Goal: Information Seeking & Learning: Find specific fact

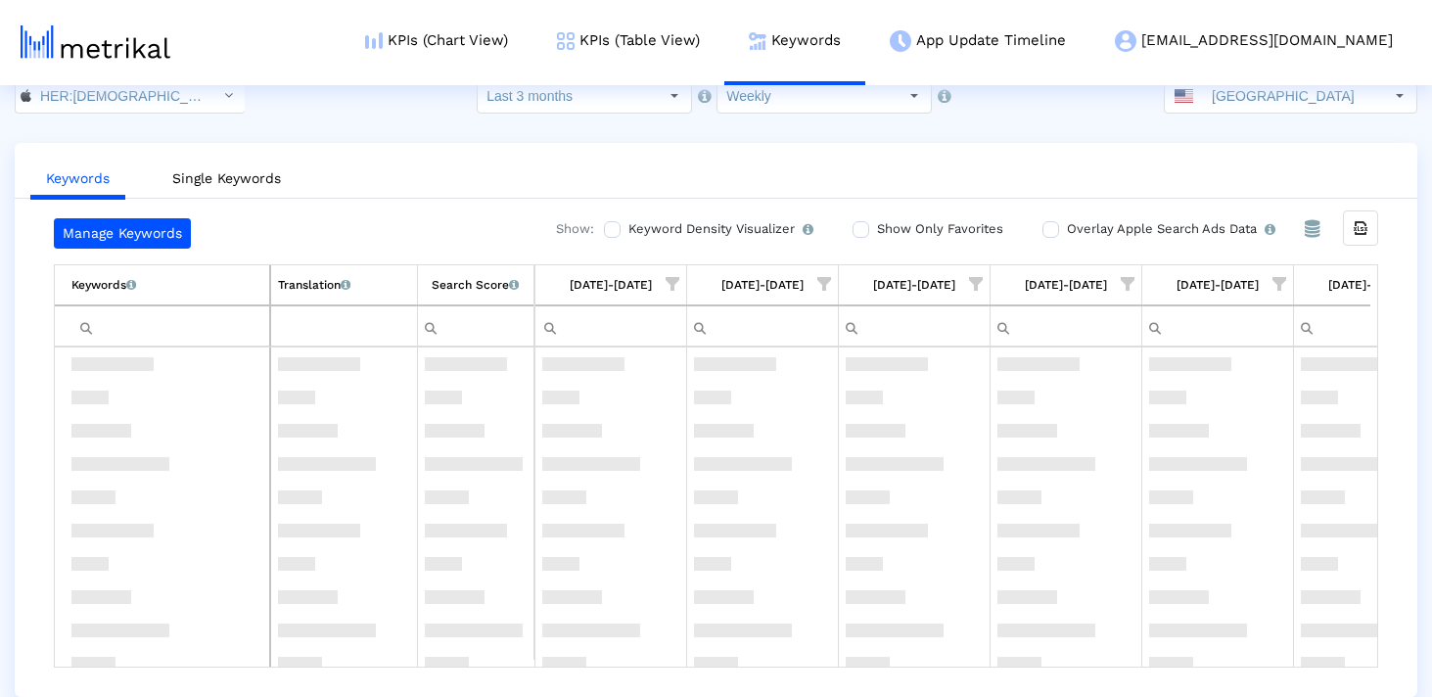
scroll to position [4663, 0]
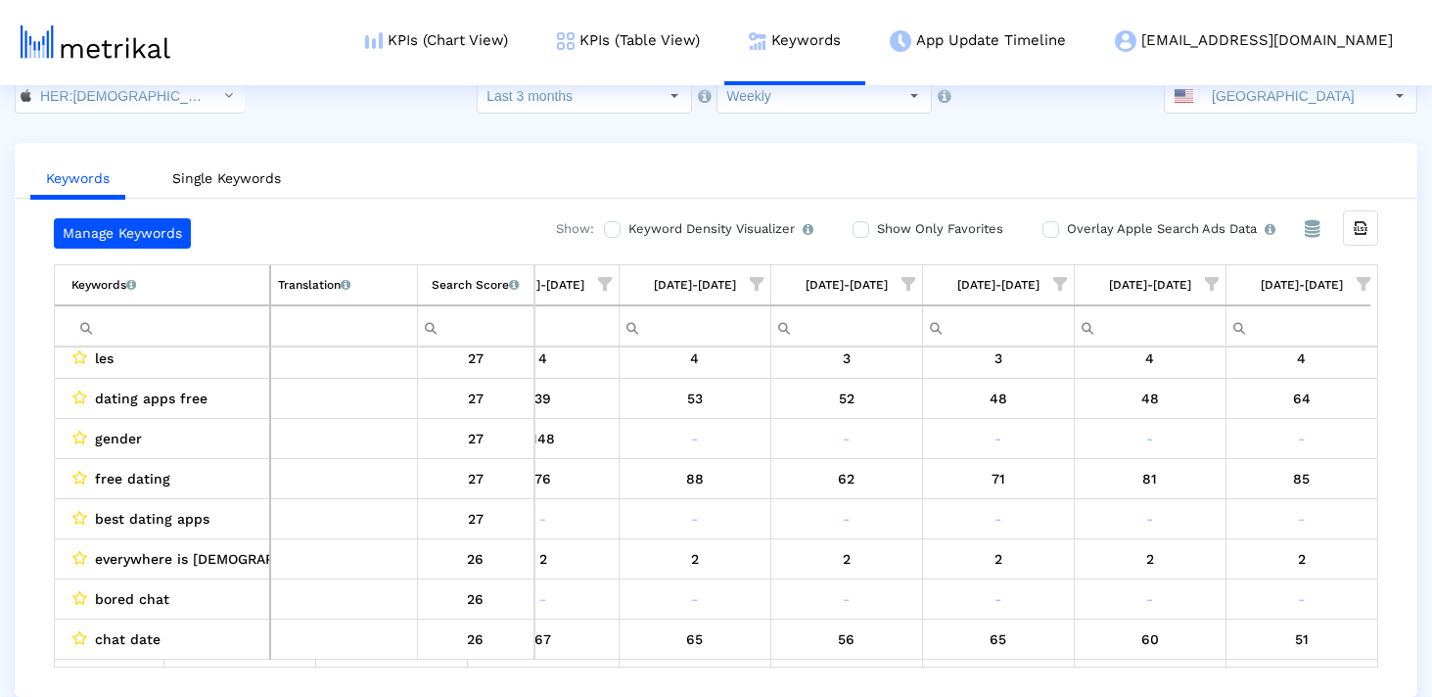
click at [188, 339] on input "Filter cell" at bounding box center [170, 326] width 198 height 32
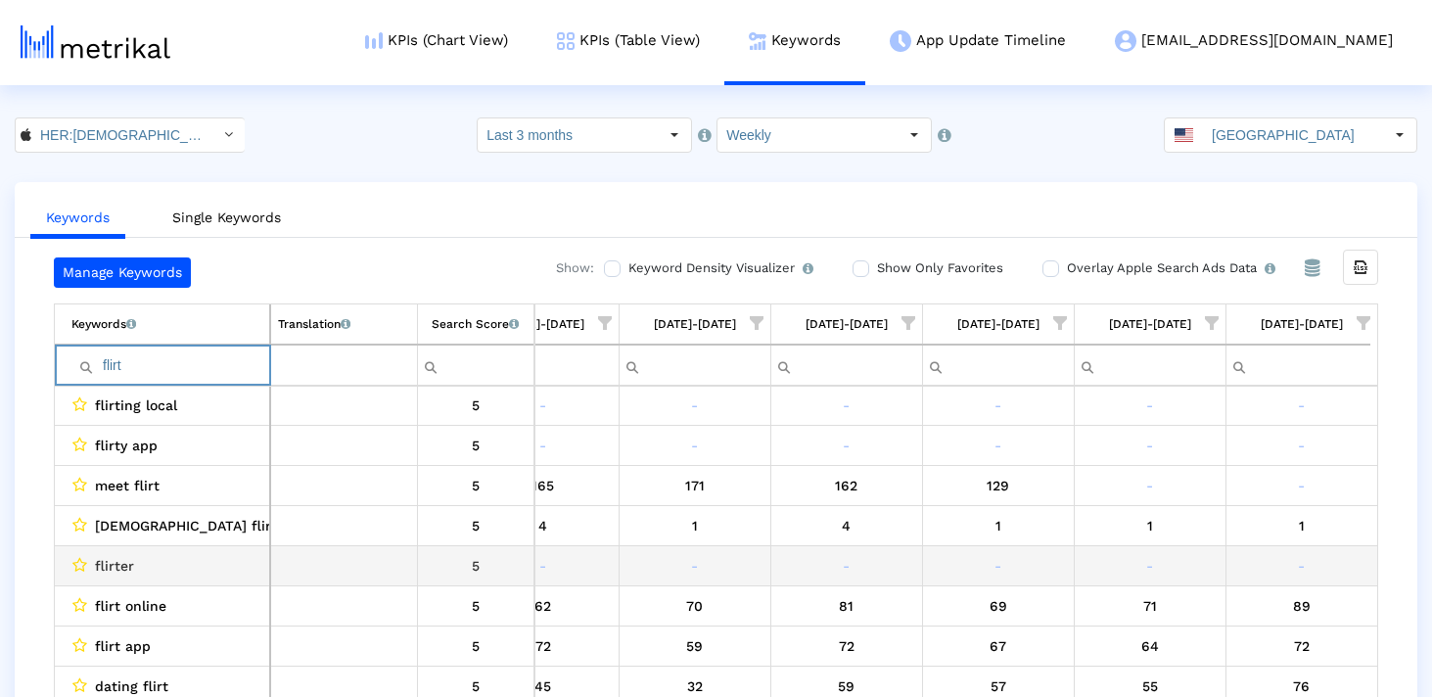
scroll to position [295, 0]
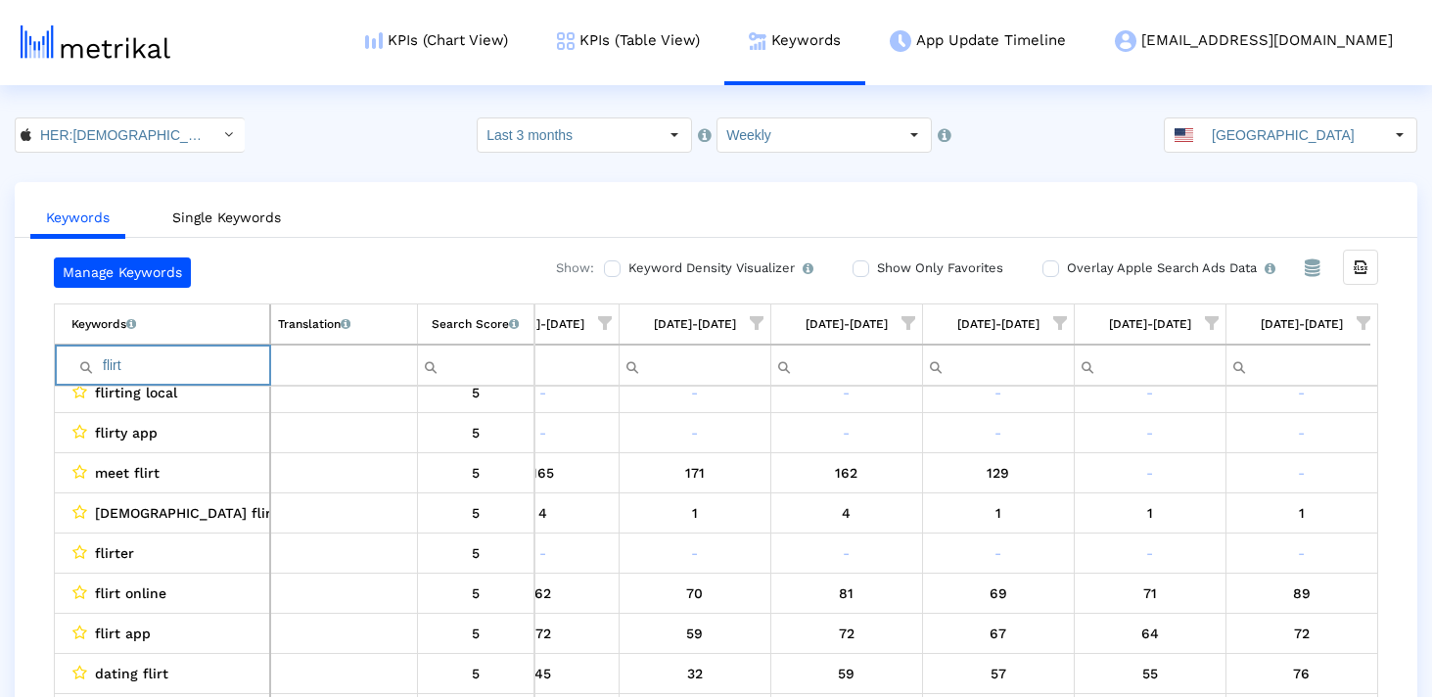
click at [178, 369] on input "flirt" at bounding box center [170, 365] width 198 height 32
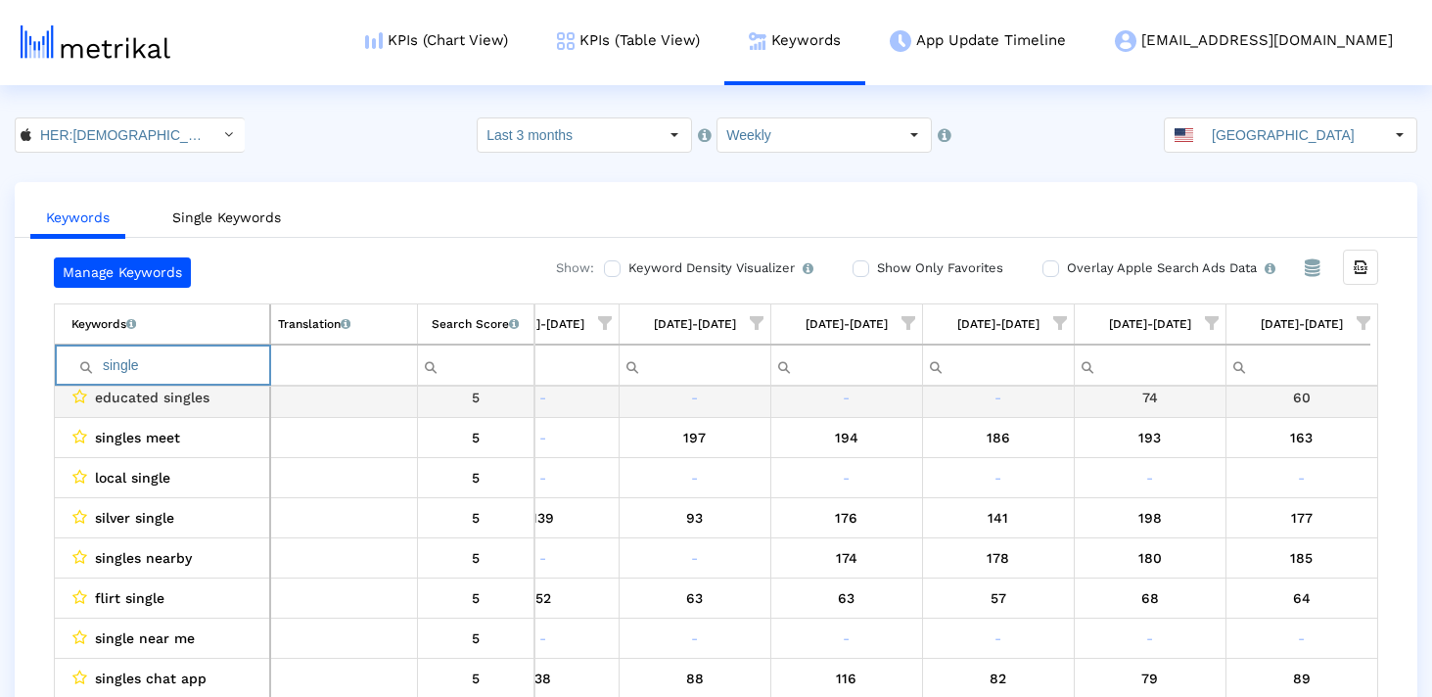
scroll to position [0, 0]
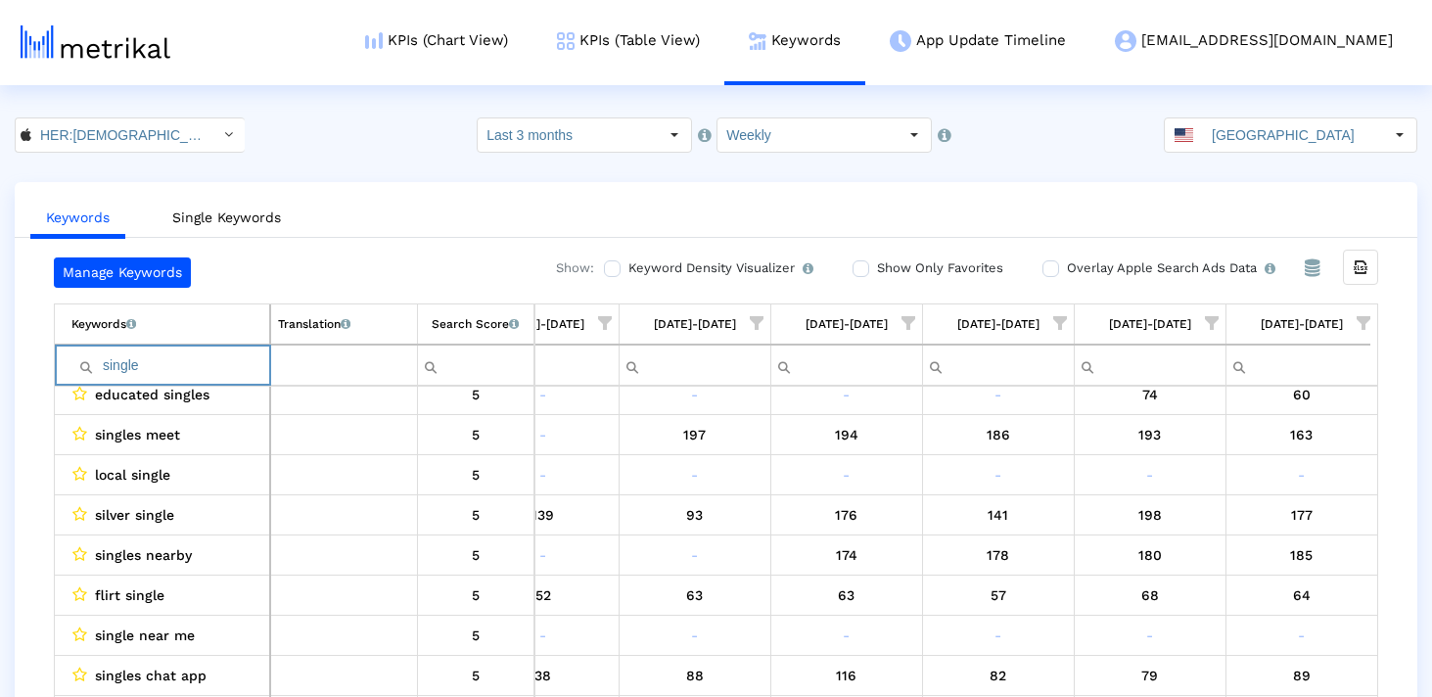
click at [198, 359] on input "single" at bounding box center [170, 365] width 198 height 32
paste input "[DEMOGRAPHIC_DATA]"
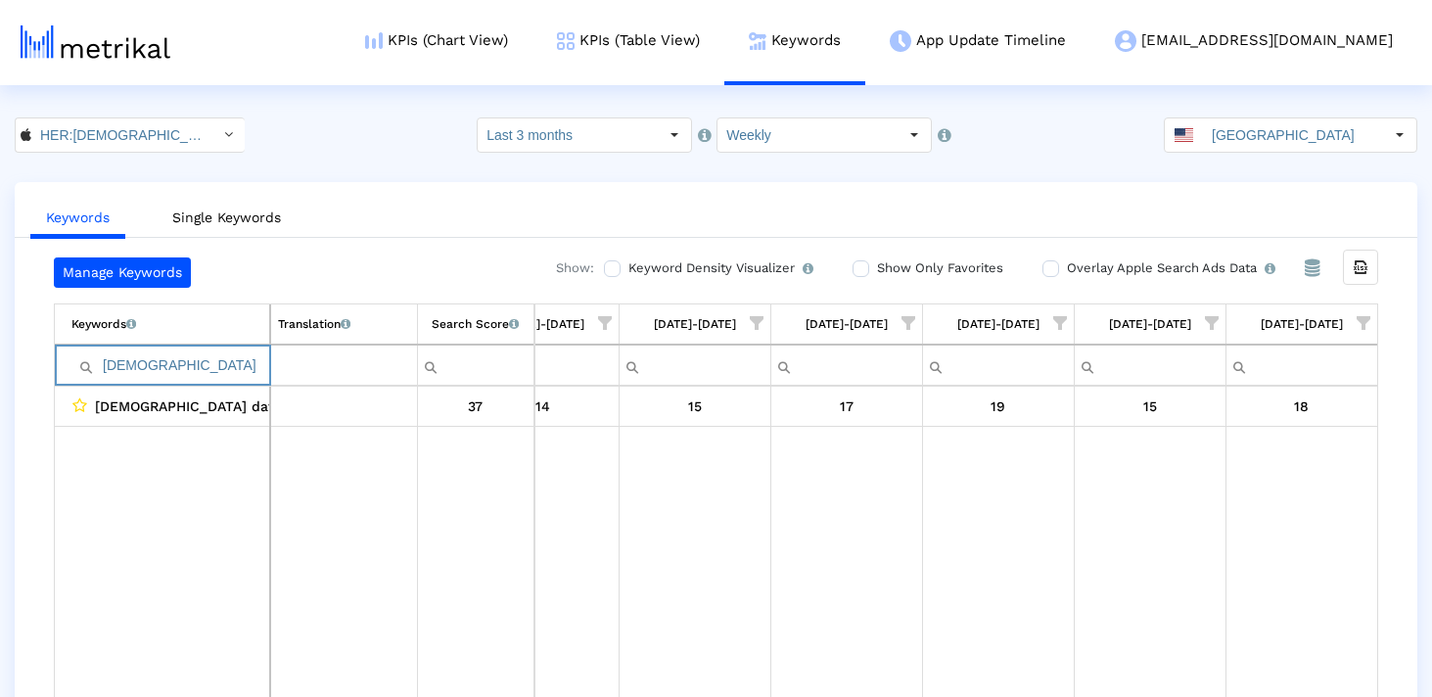
click at [233, 360] on input "[DEMOGRAPHIC_DATA]" at bounding box center [170, 365] width 198 height 32
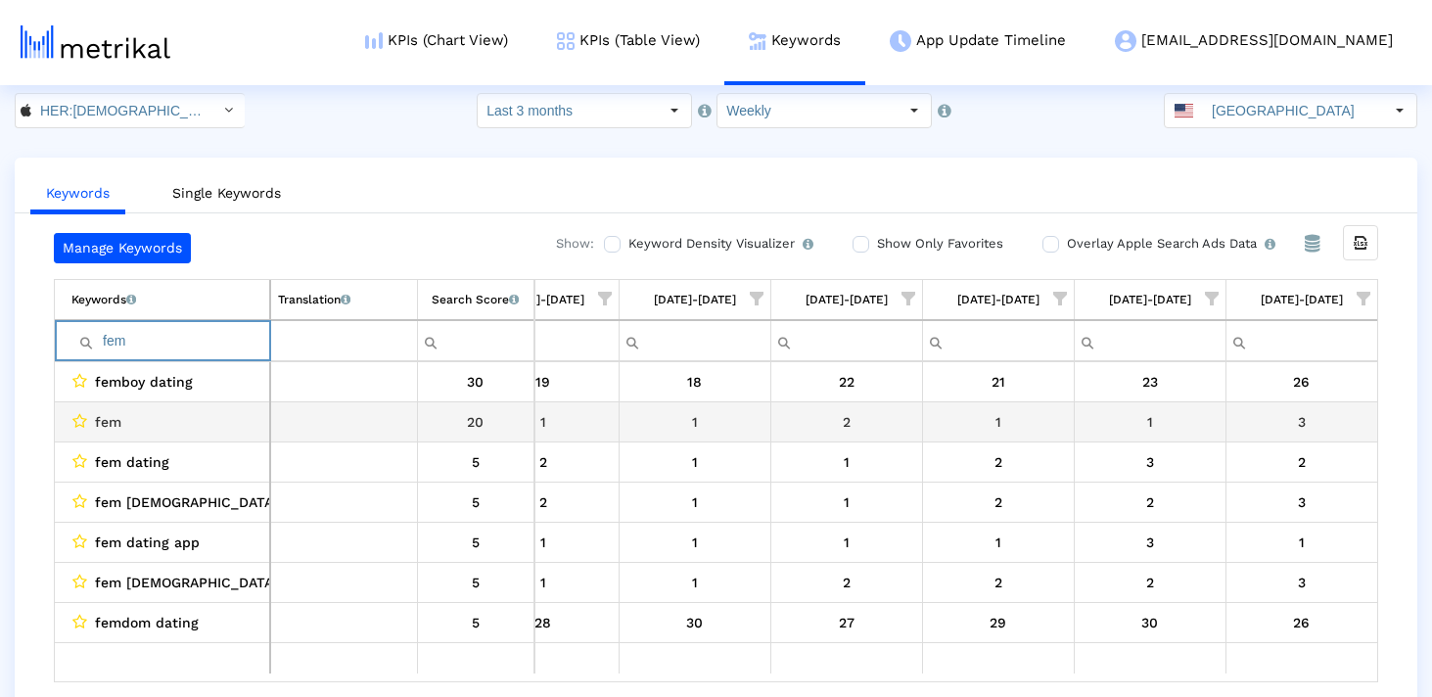
scroll to position [20, 0]
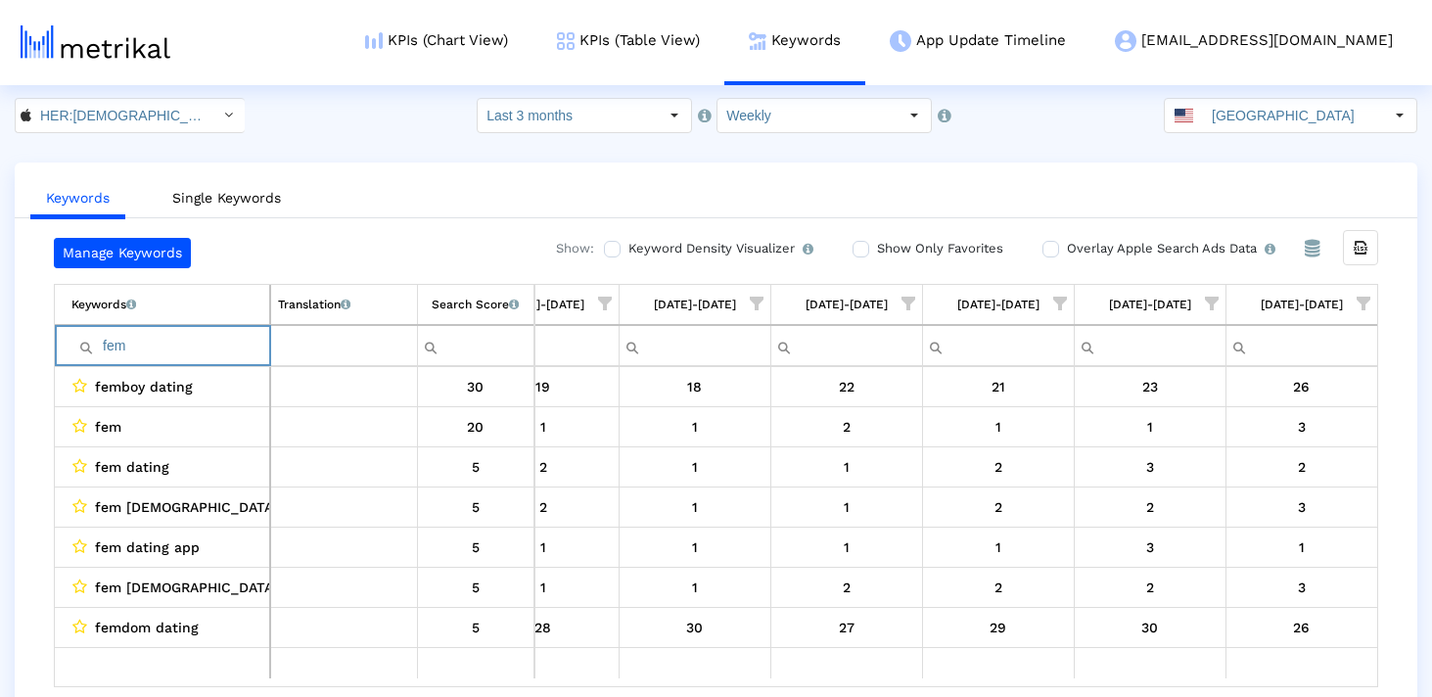
click at [189, 336] on input "fem" at bounding box center [170, 346] width 198 height 32
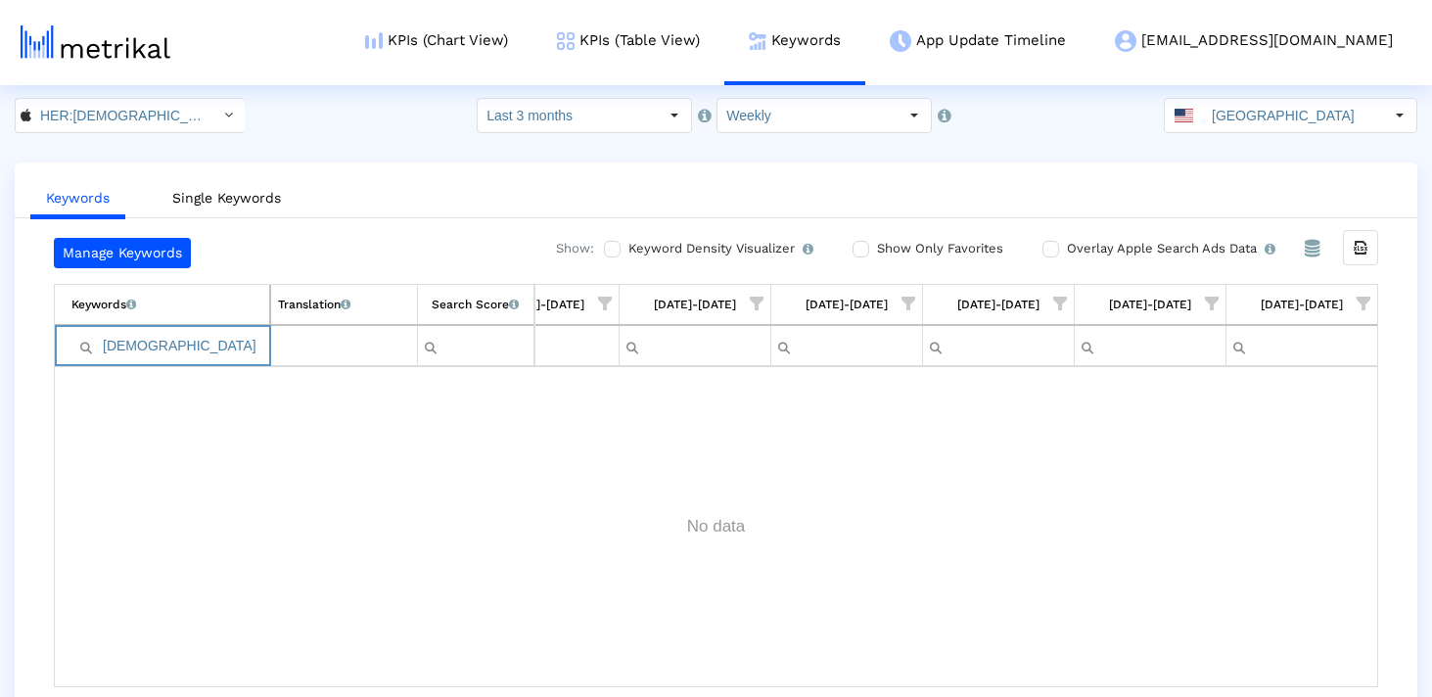
click at [140, 349] on input "[DEMOGRAPHIC_DATA]" at bounding box center [170, 346] width 198 height 32
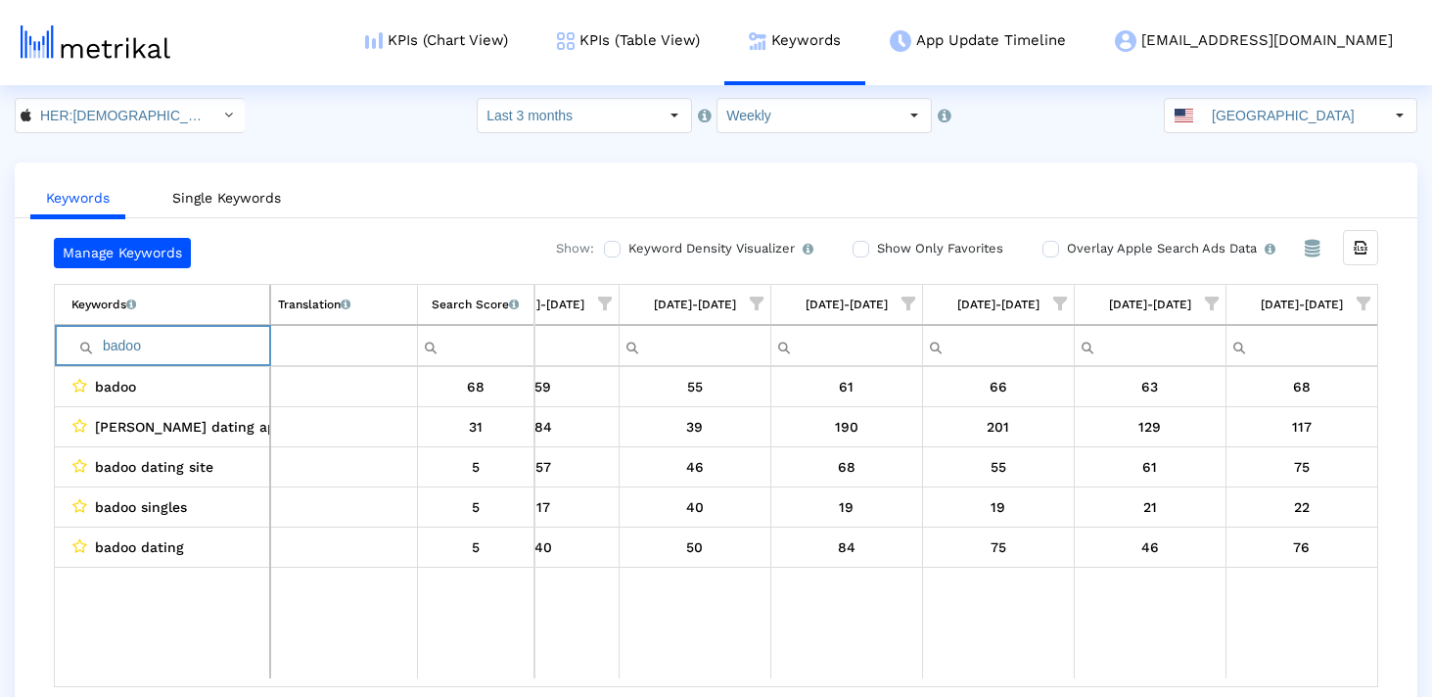
click at [125, 349] on input "badoo" at bounding box center [170, 346] width 198 height 32
paste input "elite"
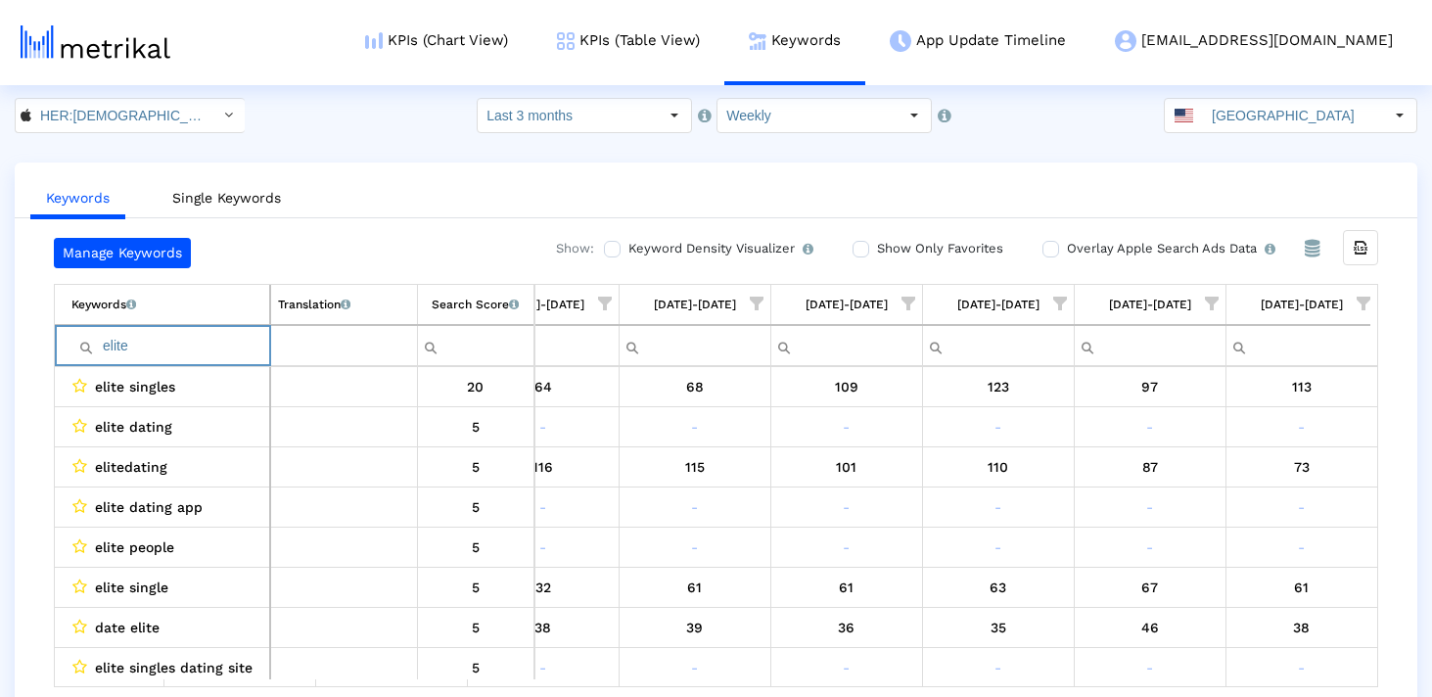
click at [119, 335] on input "elite" at bounding box center [170, 346] width 198 height 32
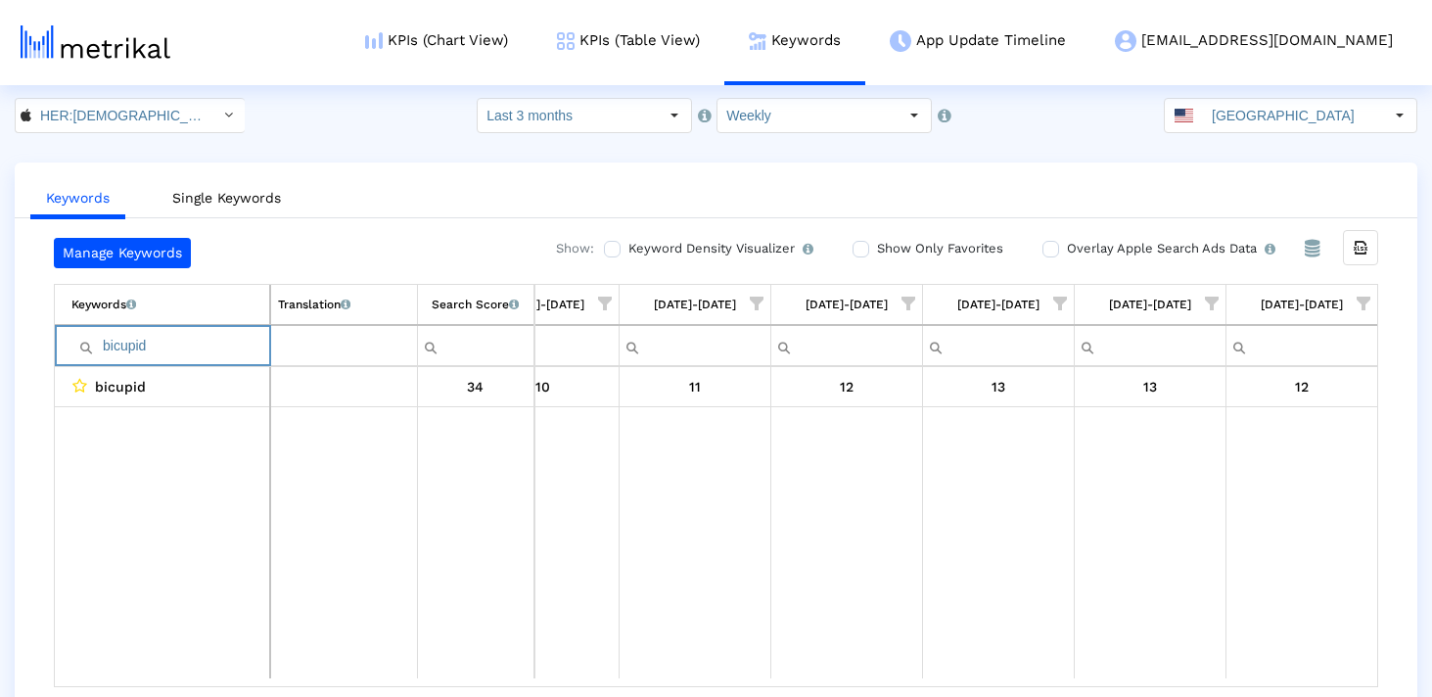
click at [182, 342] on input "bicupid" at bounding box center [170, 346] width 198 height 32
paste input "elite"
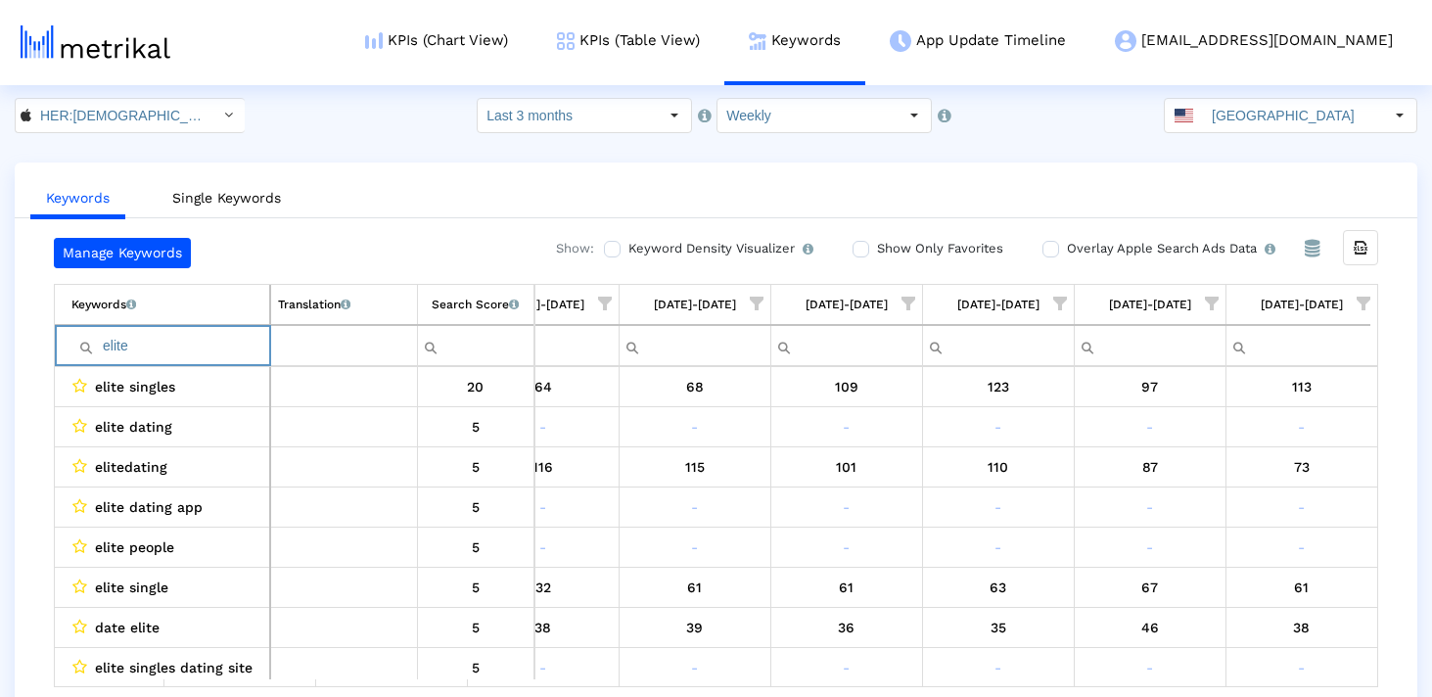
click at [146, 350] on input "elite" at bounding box center [170, 346] width 198 height 32
paste input "[DEMOGRAPHIC_DATA]"
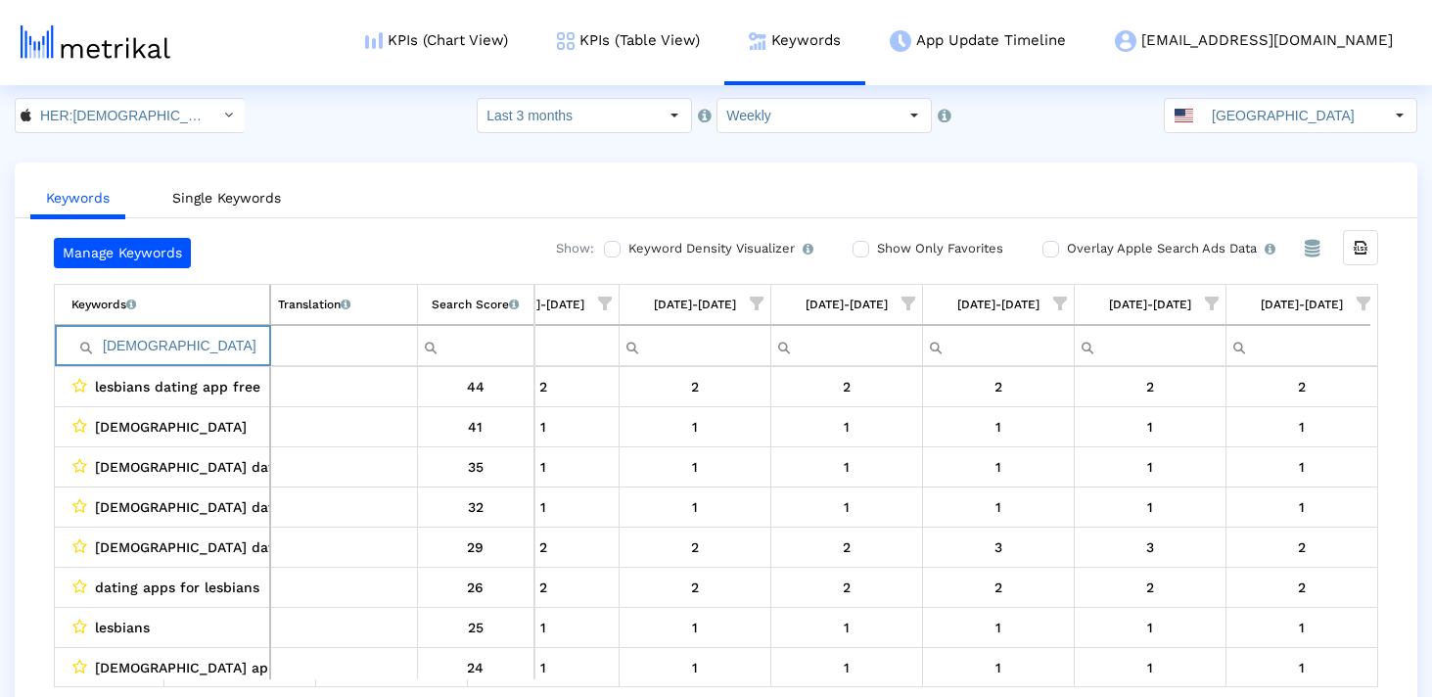
click at [176, 337] on input "[DEMOGRAPHIC_DATA]" at bounding box center [170, 346] width 198 height 32
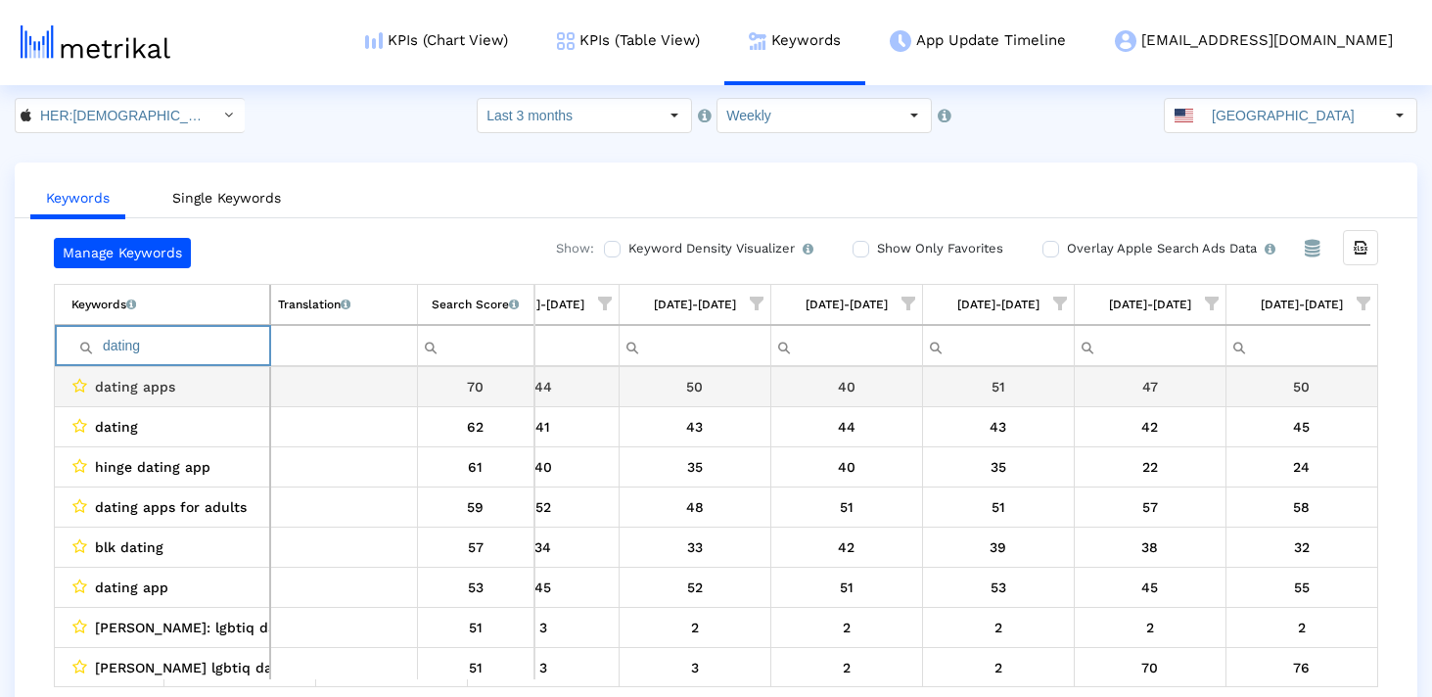
click at [187, 367] on td "dating apps" at bounding box center [162, 387] width 215 height 40
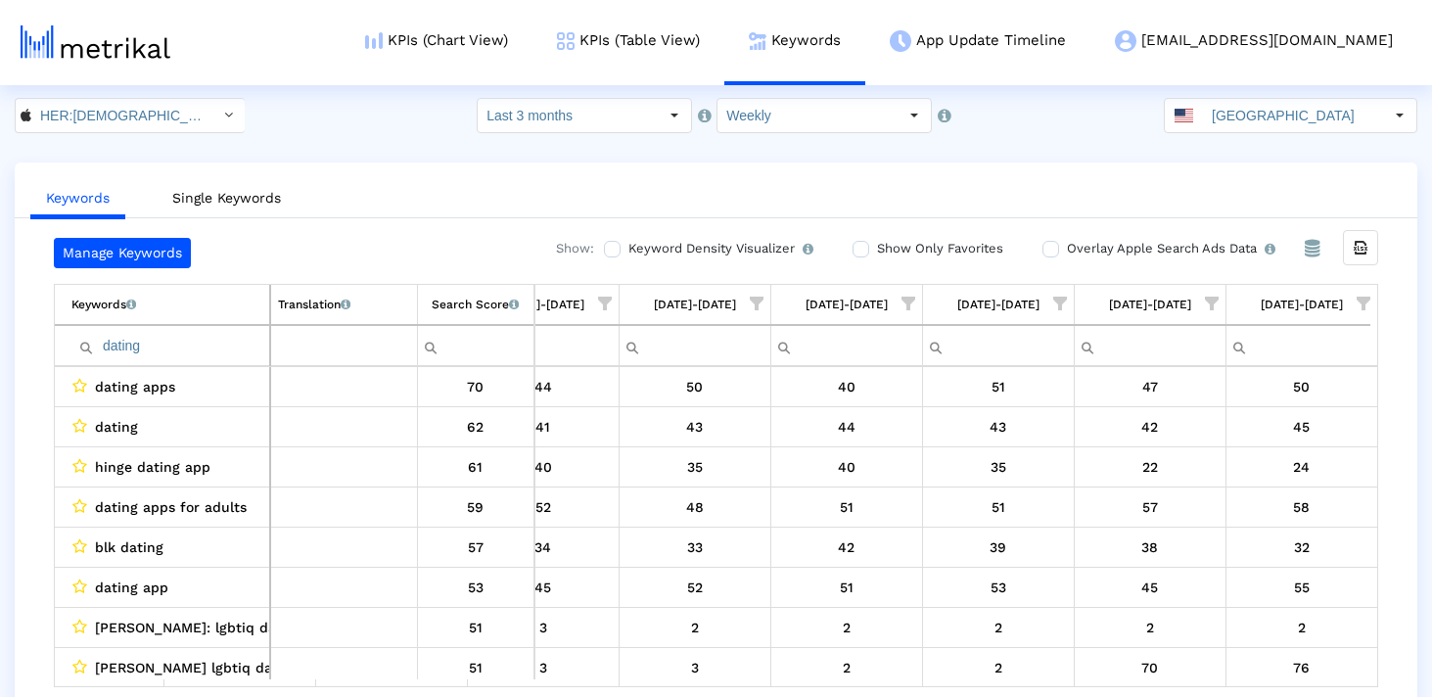
click at [171, 342] on input "dating" at bounding box center [170, 346] width 198 height 32
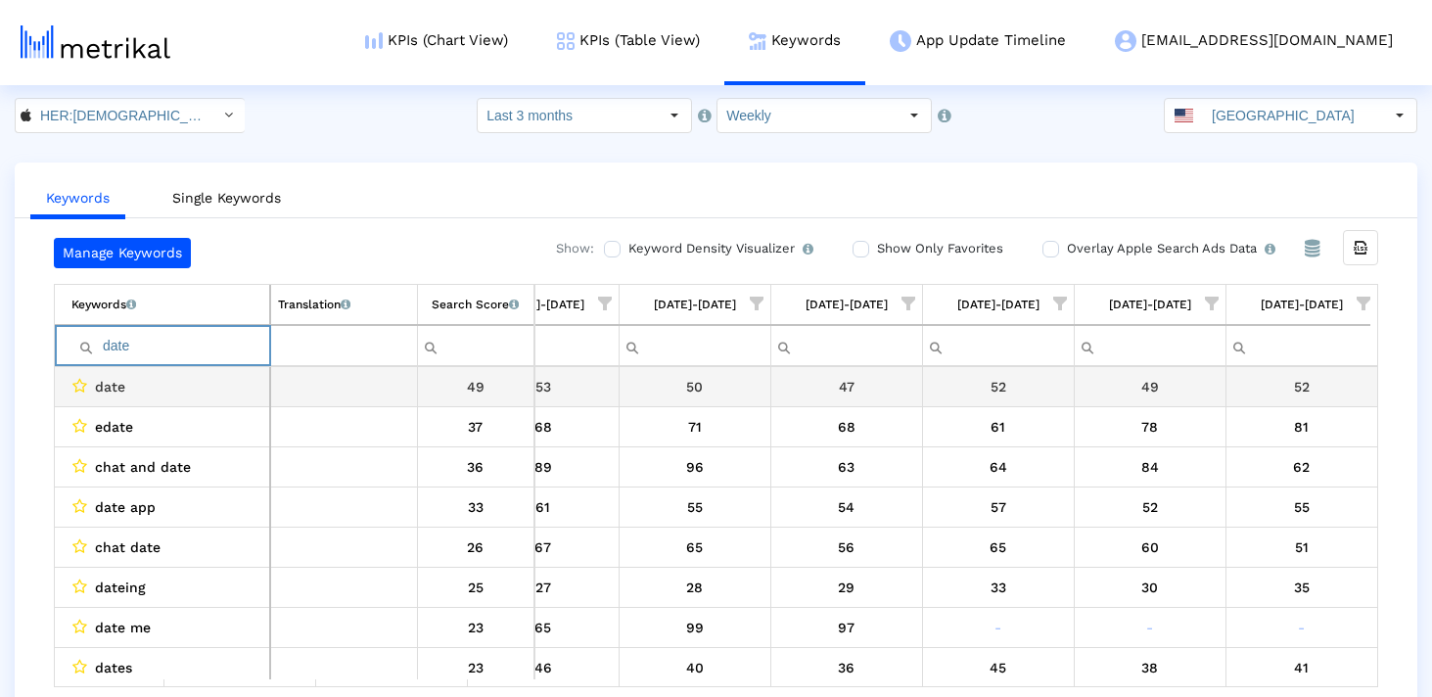
click at [186, 353] on input "date" at bounding box center [170, 346] width 198 height 32
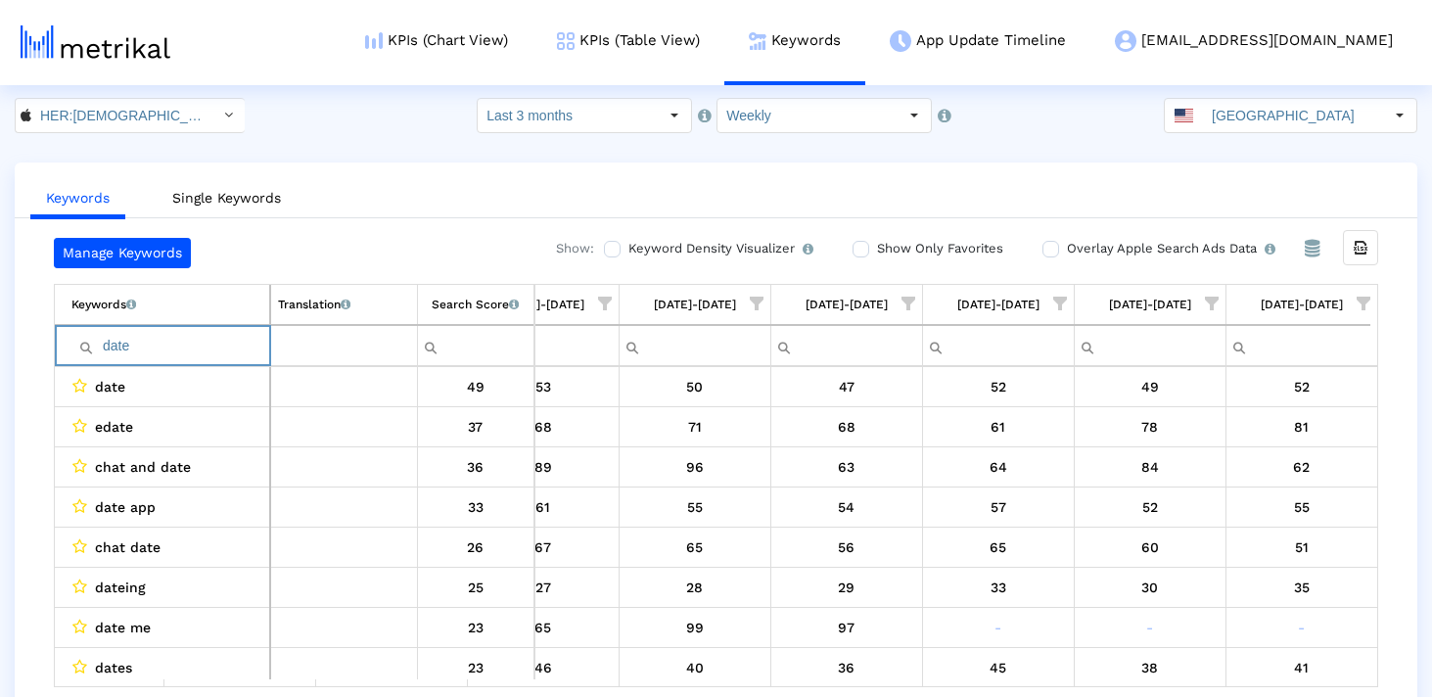
click at [186, 353] on input "date" at bounding box center [170, 346] width 198 height 32
type input "c"
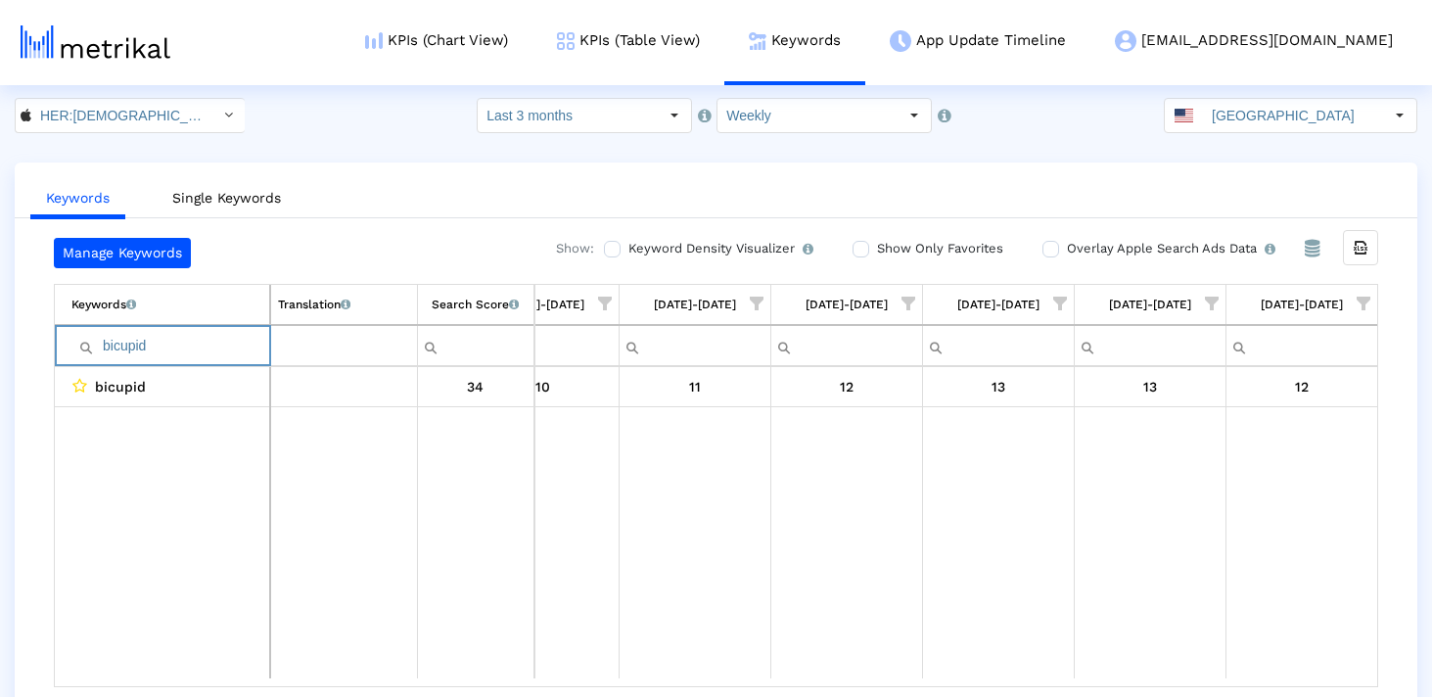
click at [157, 332] on input "bicupid" at bounding box center [170, 346] width 198 height 32
click at [132, 342] on input "cupid" at bounding box center [170, 346] width 198 height 32
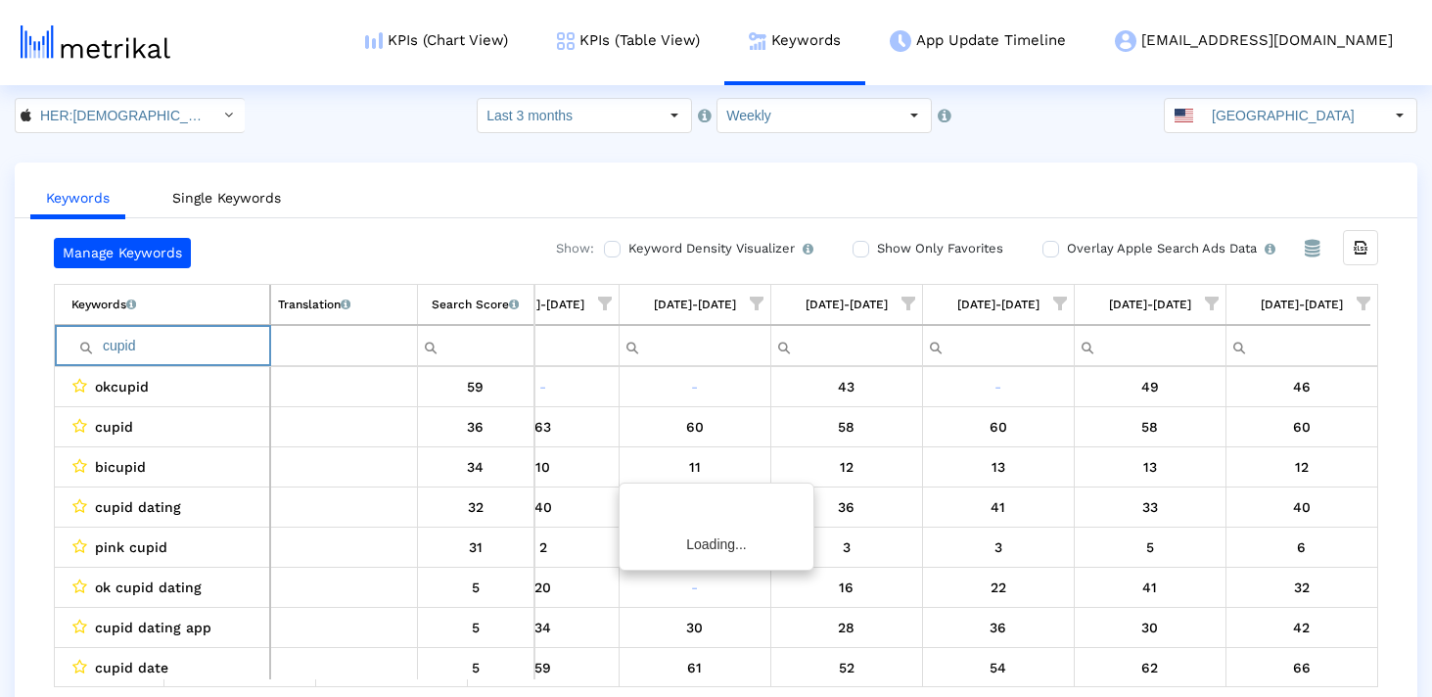
click at [132, 342] on input "cupid" at bounding box center [170, 346] width 198 height 32
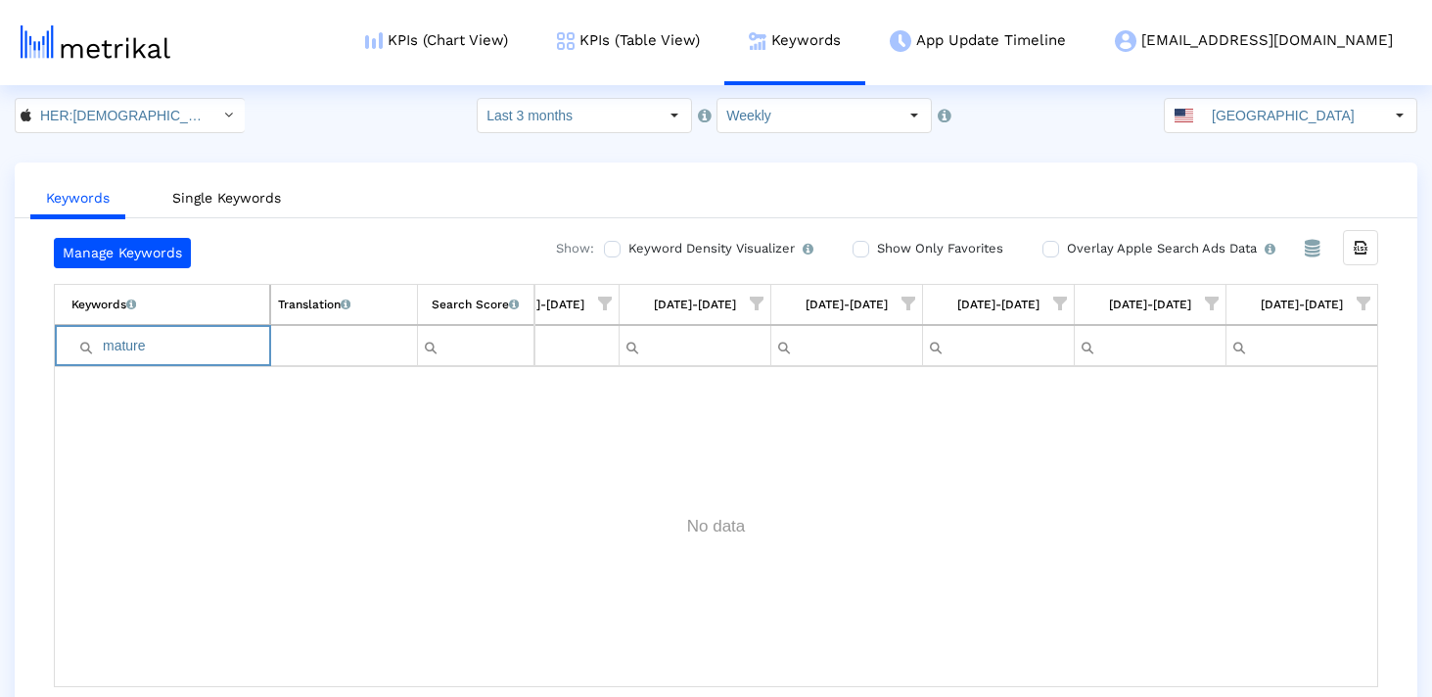
click at [217, 360] on input "mature" at bounding box center [170, 346] width 198 height 32
click at [217, 358] on input "mature" at bounding box center [170, 346] width 198 height 32
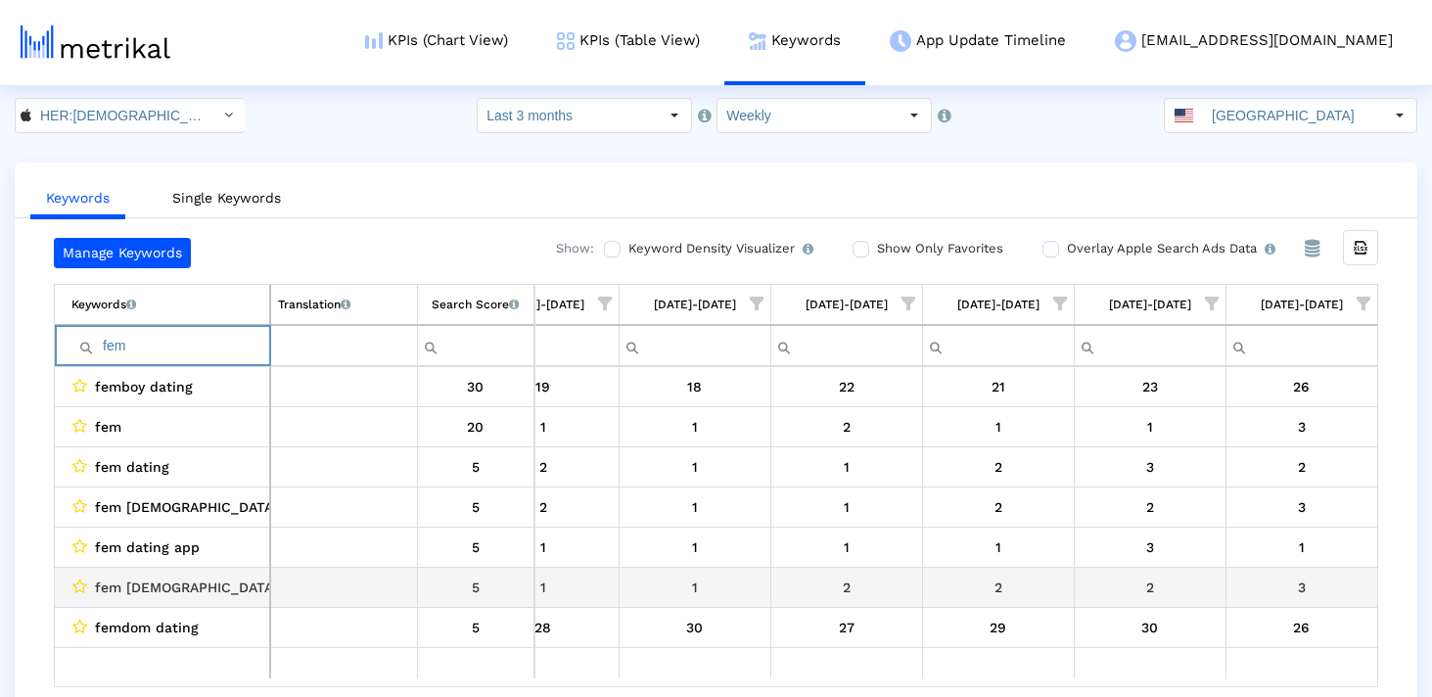
scroll to position [39, 0]
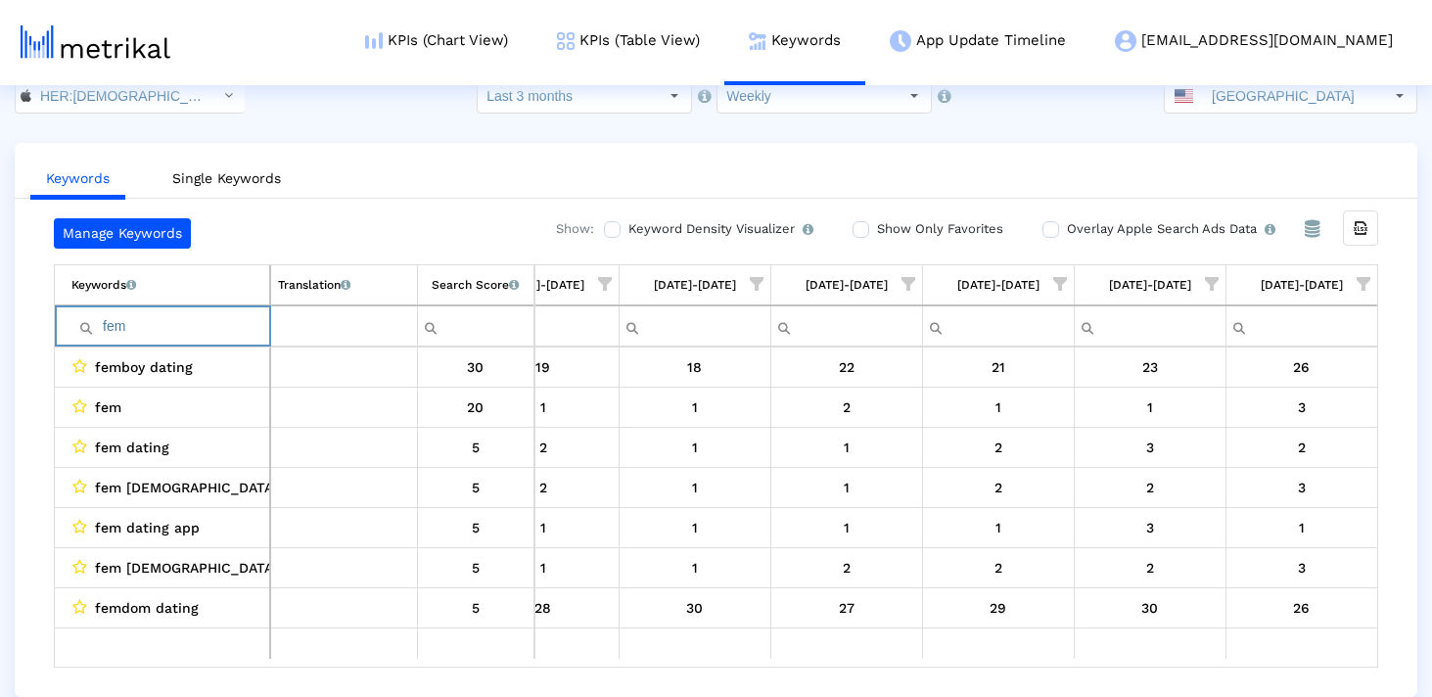
click at [162, 331] on input "fem" at bounding box center [170, 326] width 198 height 32
paste input "singles"
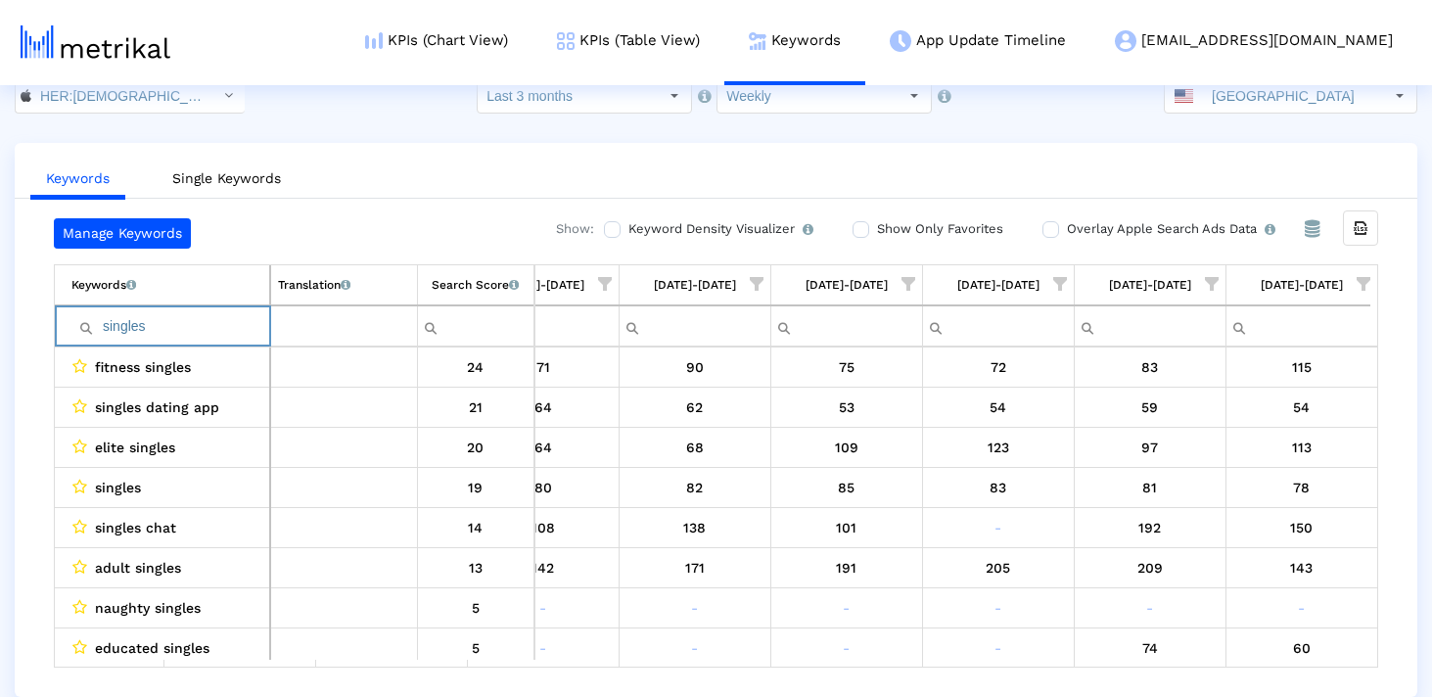
click at [173, 322] on input "singles" at bounding box center [170, 326] width 198 height 32
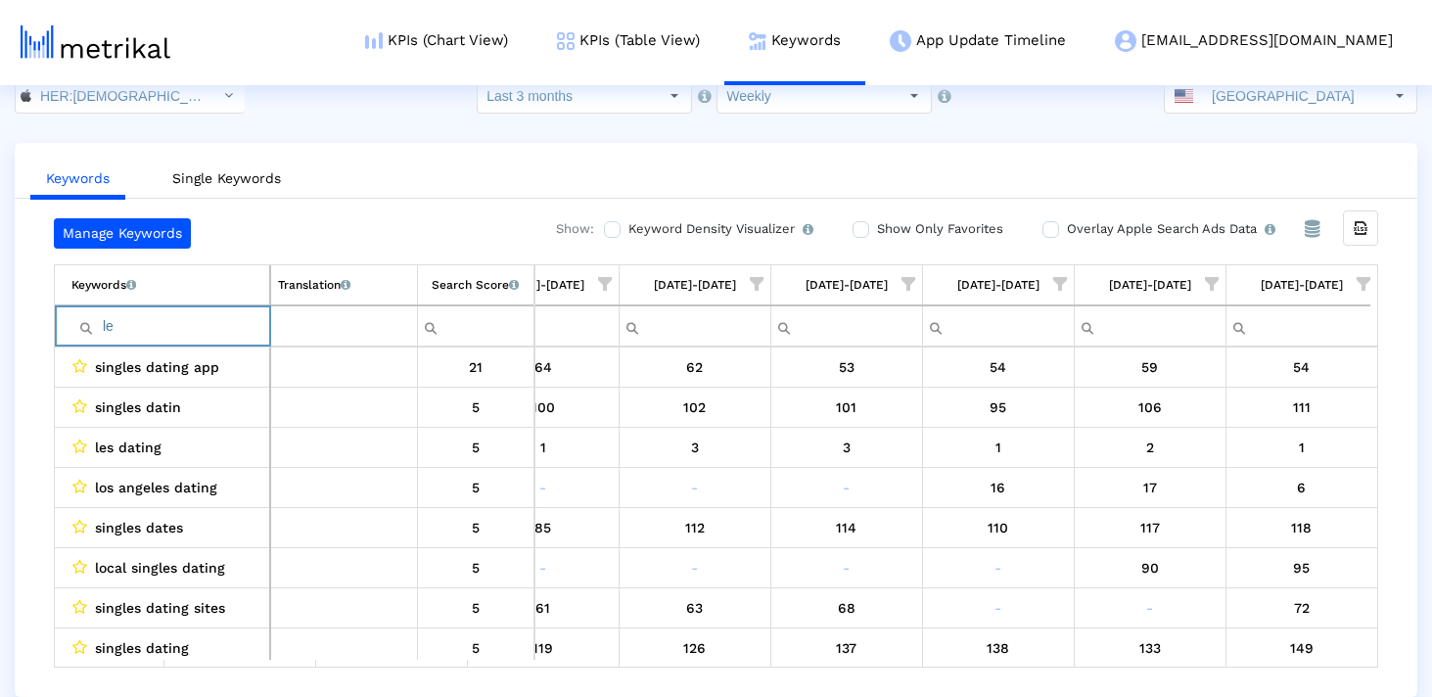
type input "l"
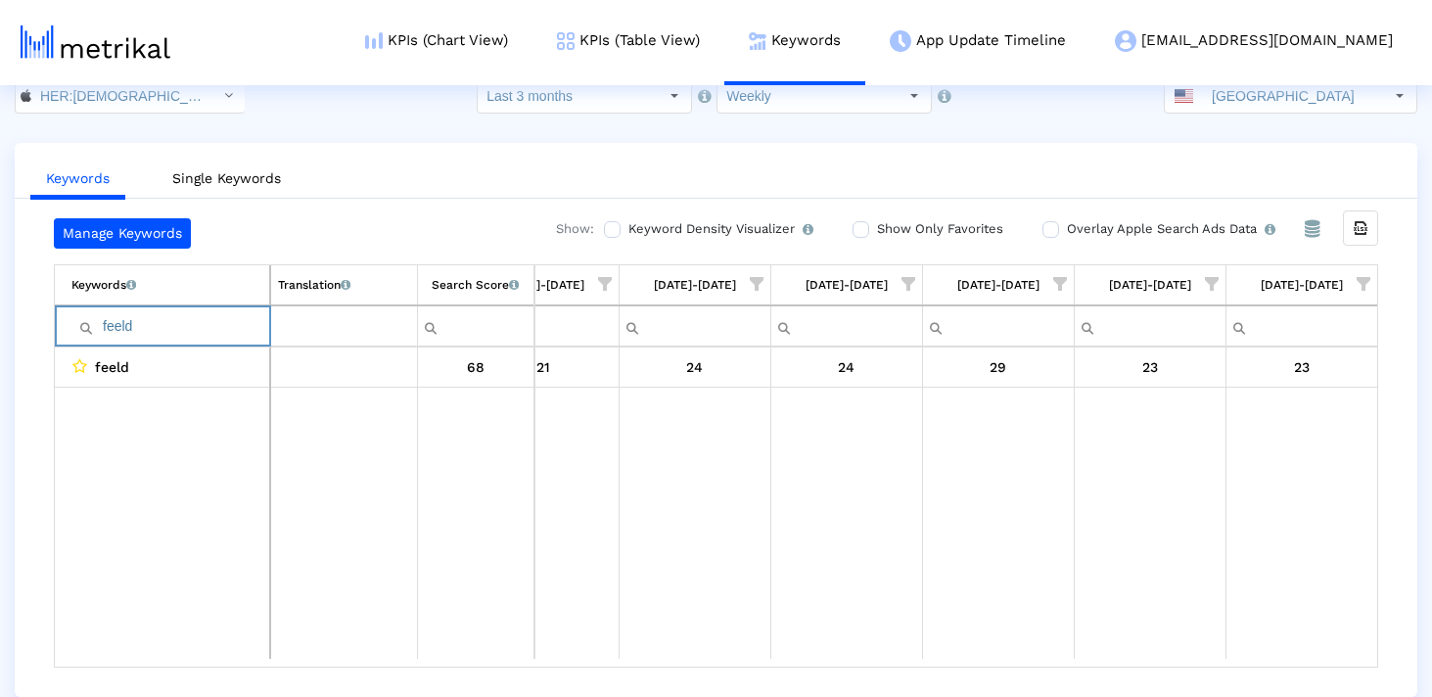
click at [133, 325] on input "feeld" at bounding box center [170, 326] width 198 height 32
type input "feeld"
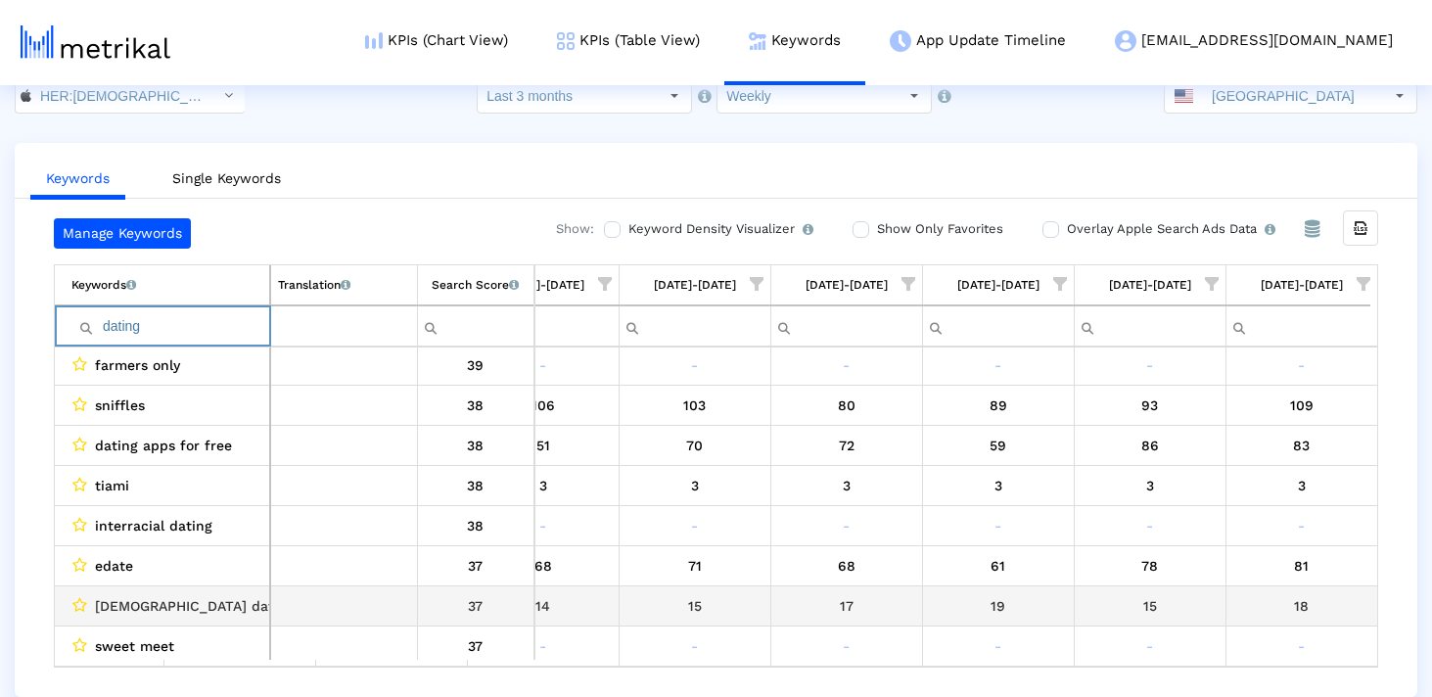
scroll to position [0, 0]
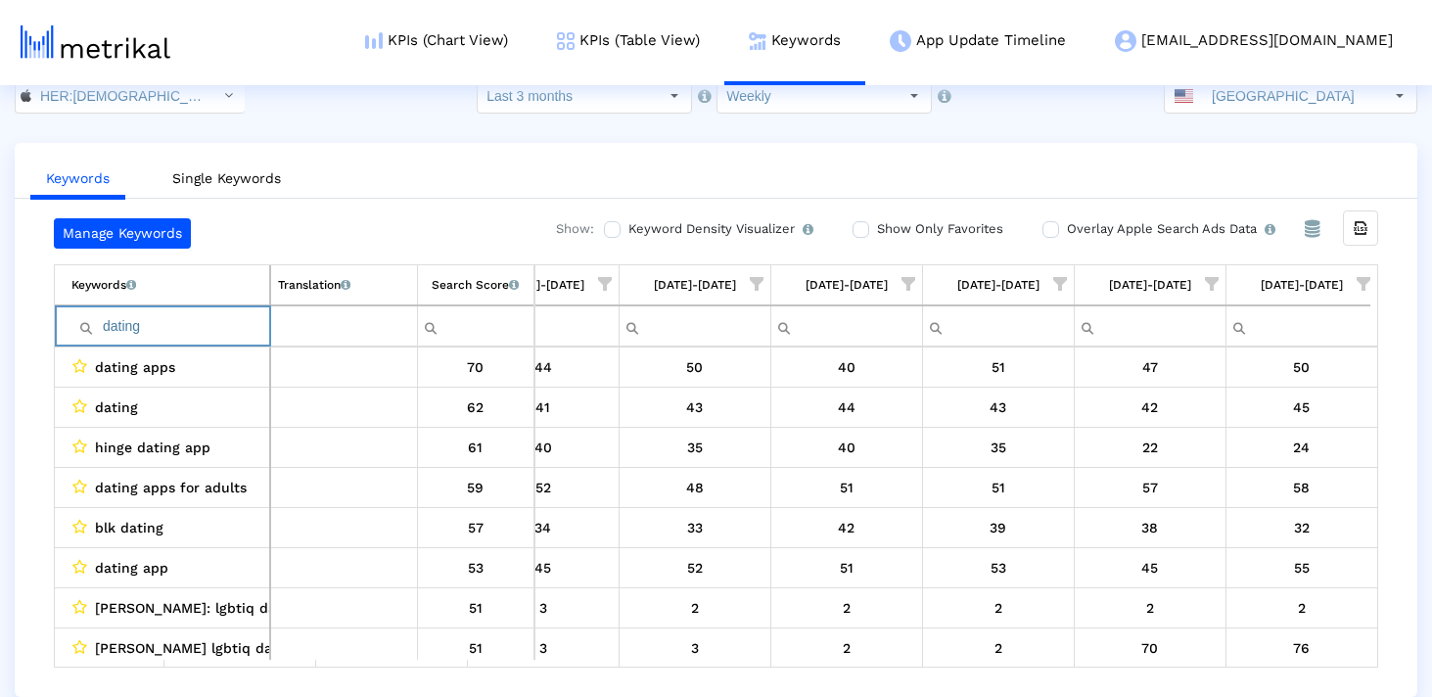
type input "dating"
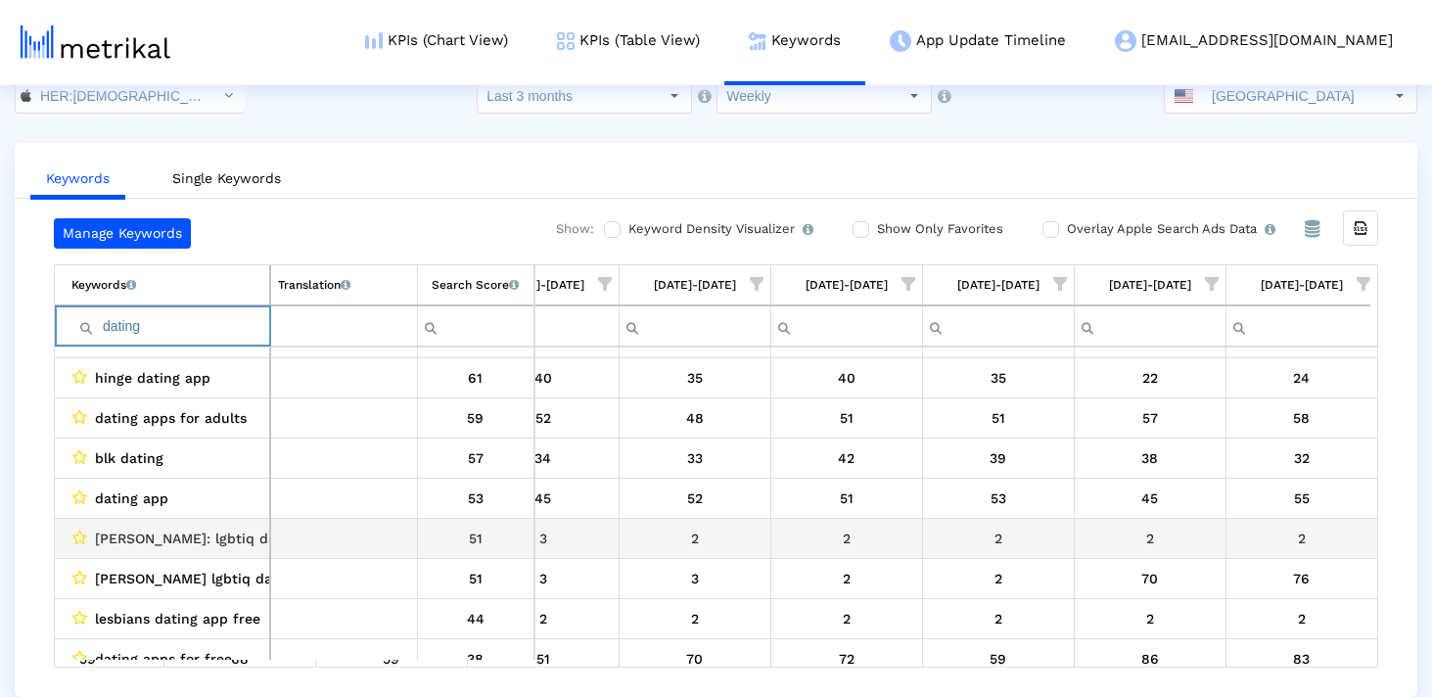
scroll to position [152, 0]
